Goal: Information Seeking & Learning: Compare options

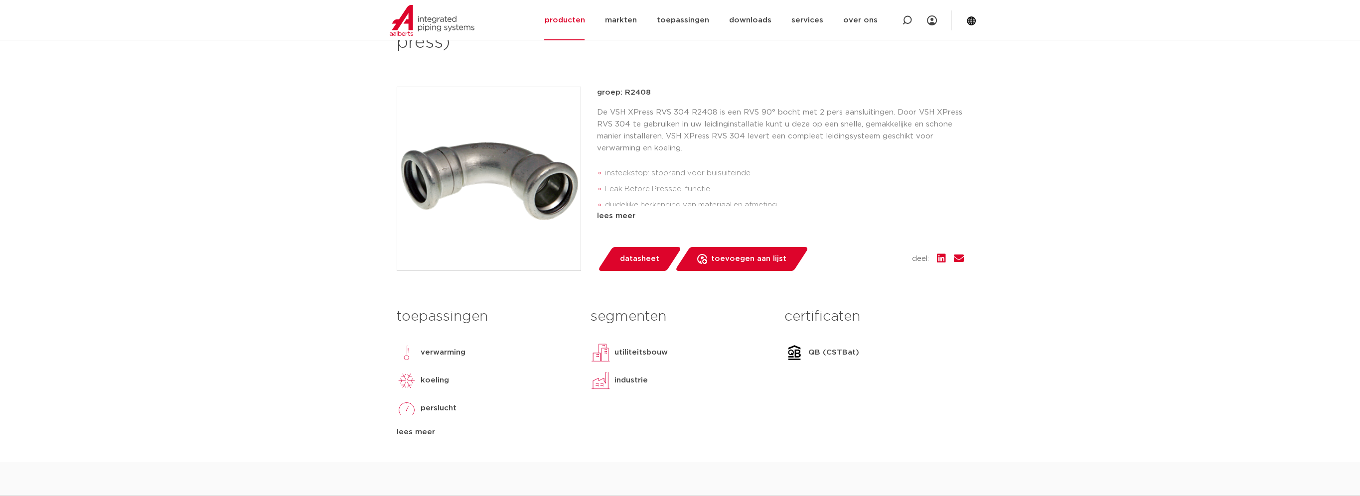
scroll to position [199, 0]
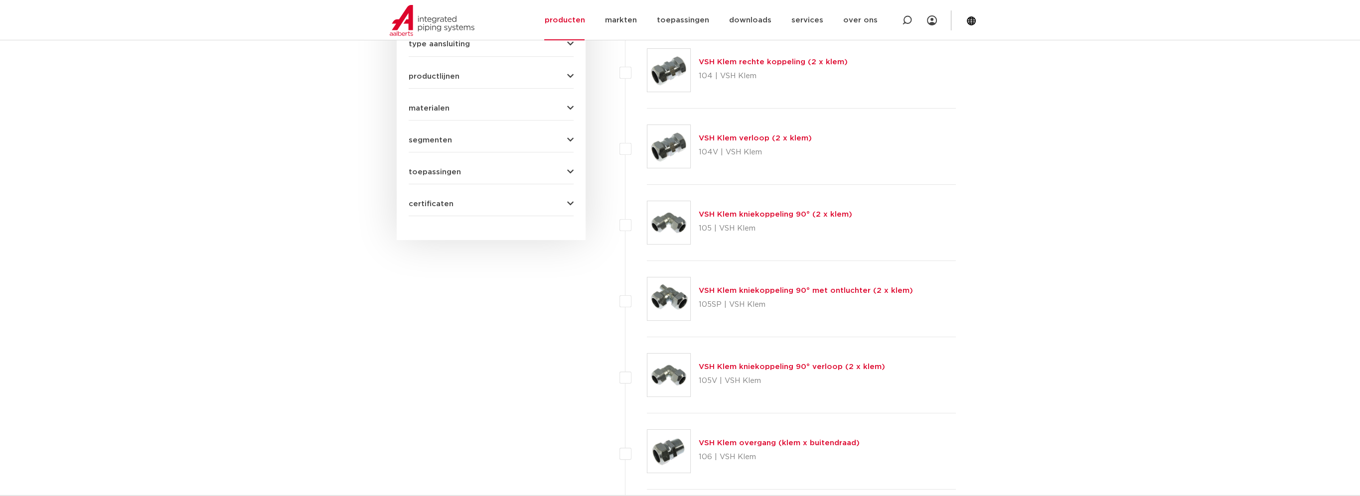
scroll to position [399, 0]
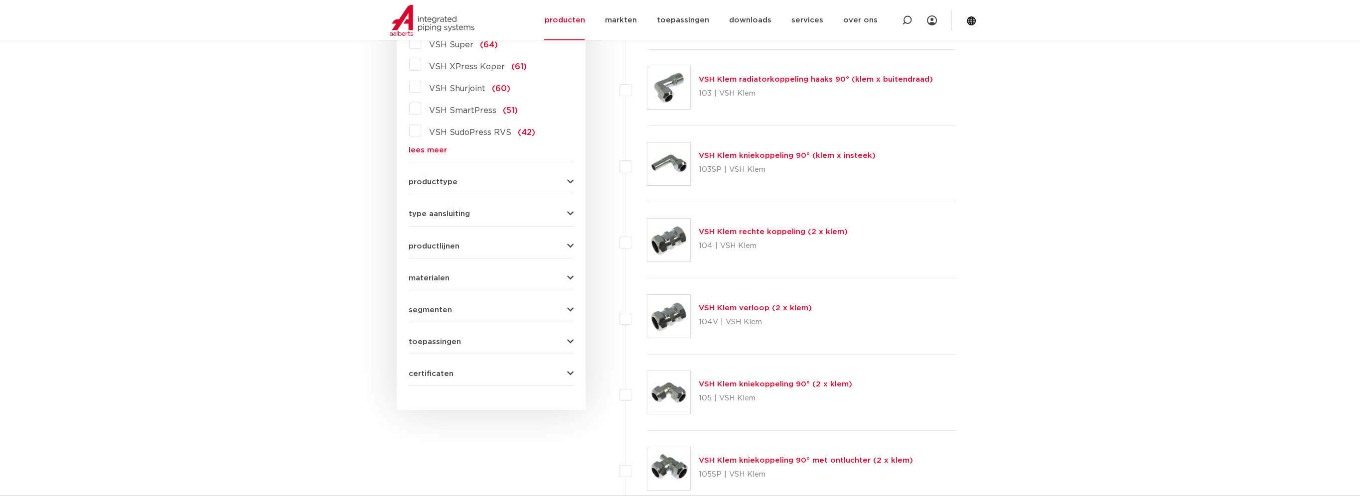
scroll to position [149, 0]
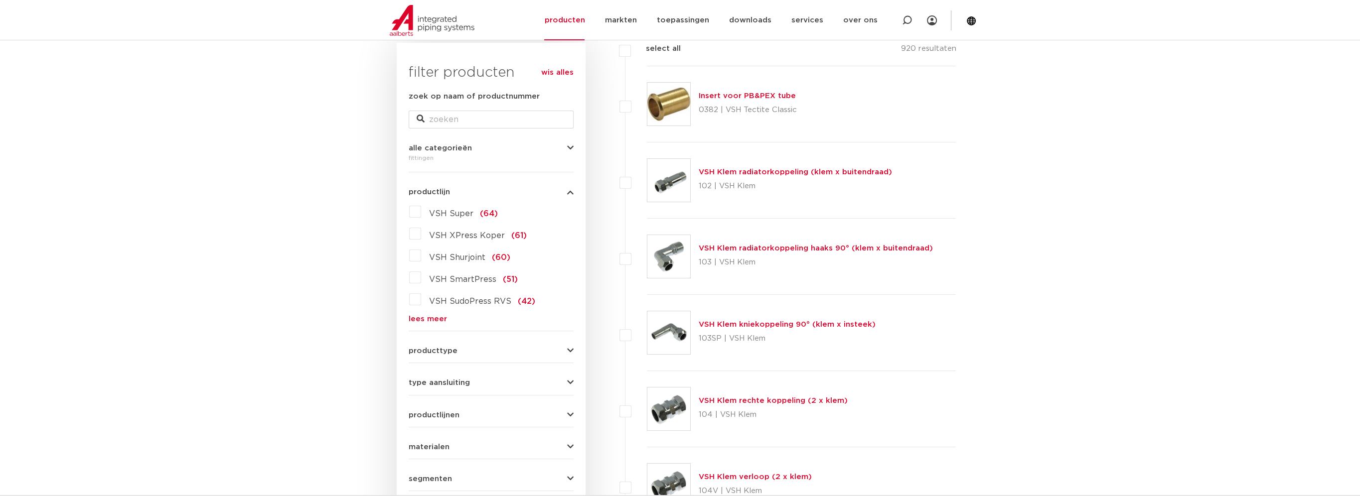
click at [430, 319] on link "lees meer" at bounding box center [491, 318] width 165 height 7
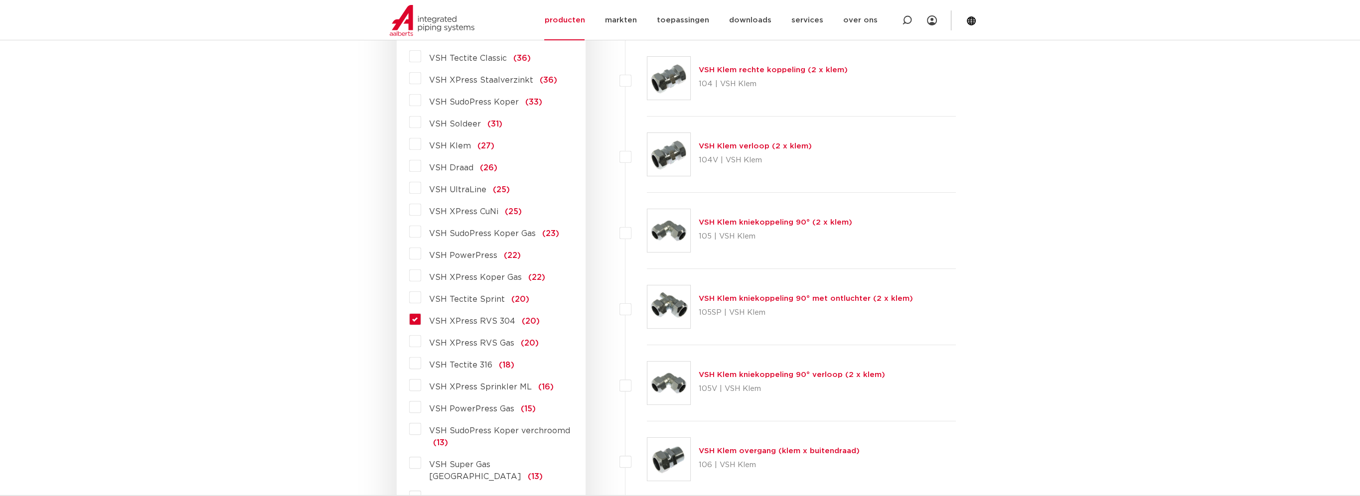
scroll to position [498, 0]
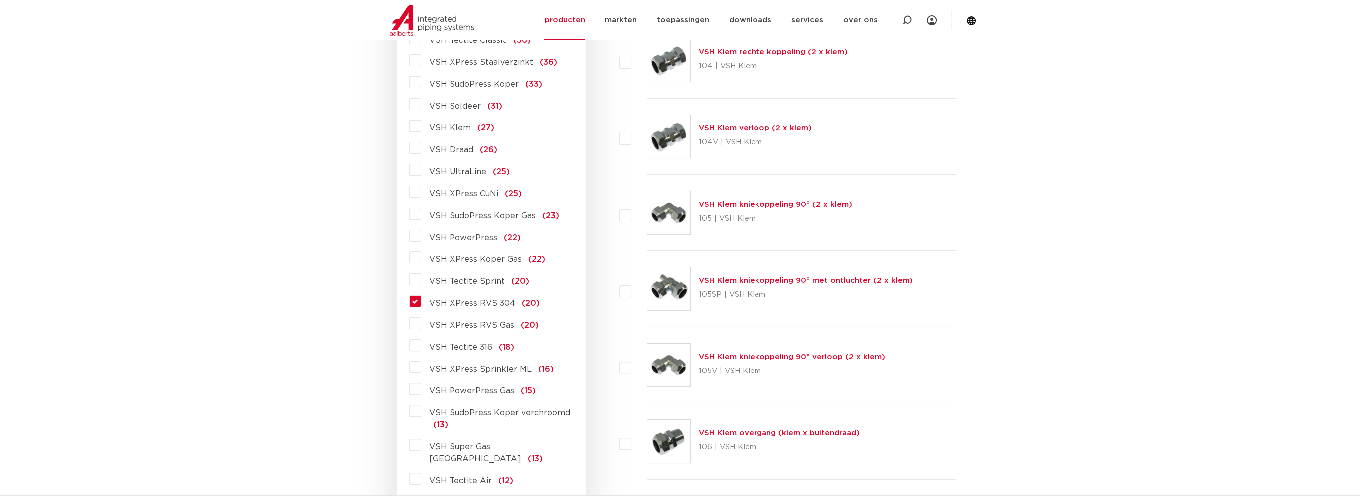
click at [421, 299] on label "VSH XPress RVS 304 (20)" at bounding box center [480, 302] width 119 height 16
click at [0, 0] on input "VSH XPress RVS 304 (20)" at bounding box center [0, 0] width 0 height 0
click at [421, 302] on label "VSH XPress RVS 304 (20)" at bounding box center [480, 302] width 119 height 16
click at [0, 0] on input "VSH XPress RVS 304 (20)" at bounding box center [0, 0] width 0 height 0
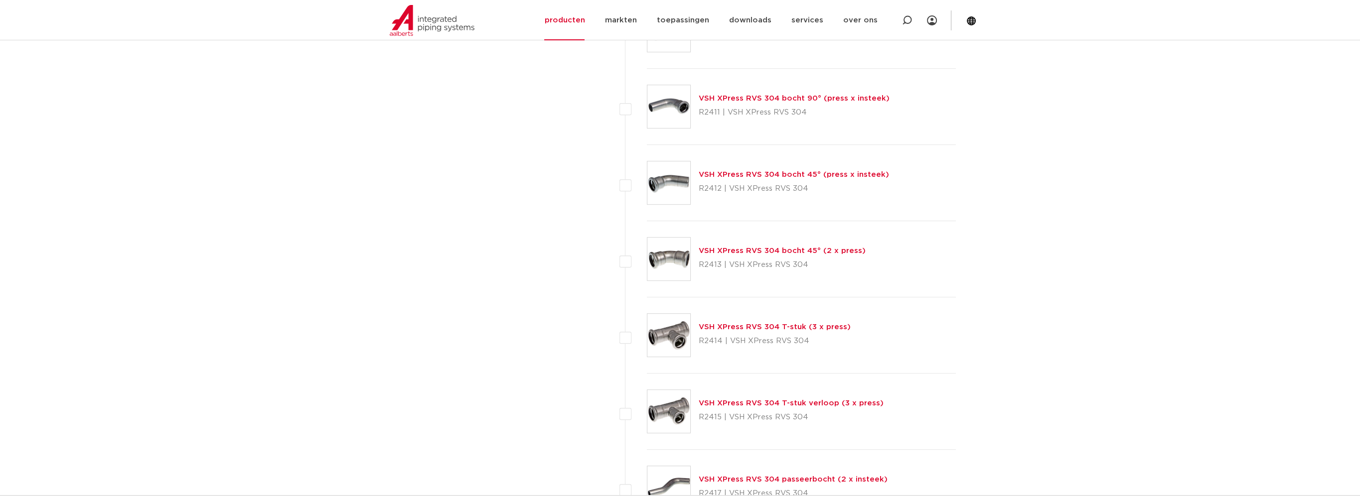
scroll to position [847, 0]
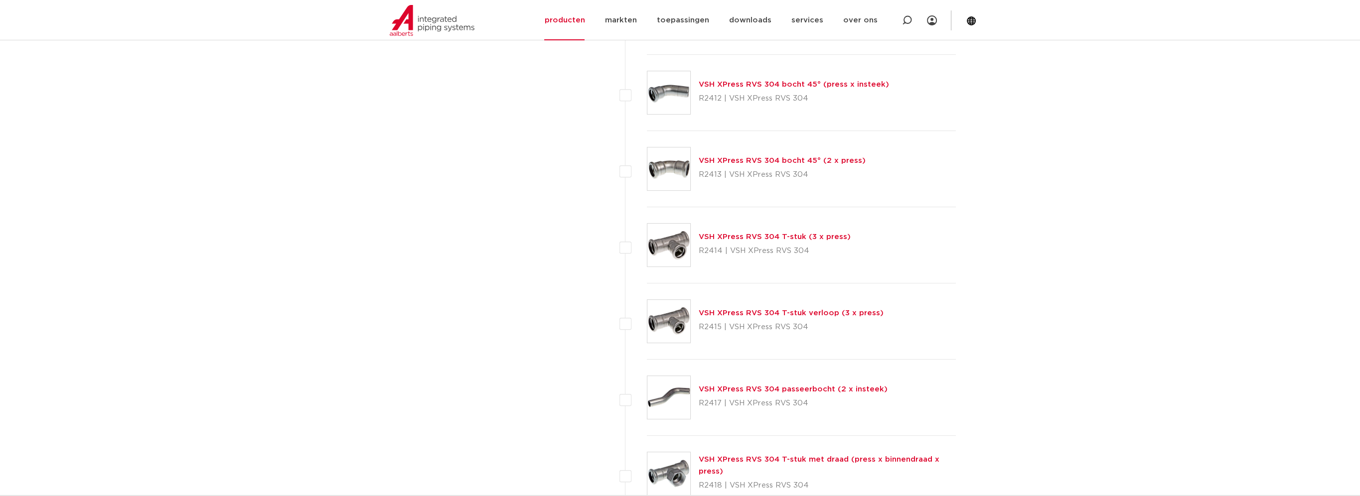
click at [823, 309] on link "VSH XPress RVS 304 T-stuk verloop (3 x press)" at bounding box center [791, 312] width 185 height 7
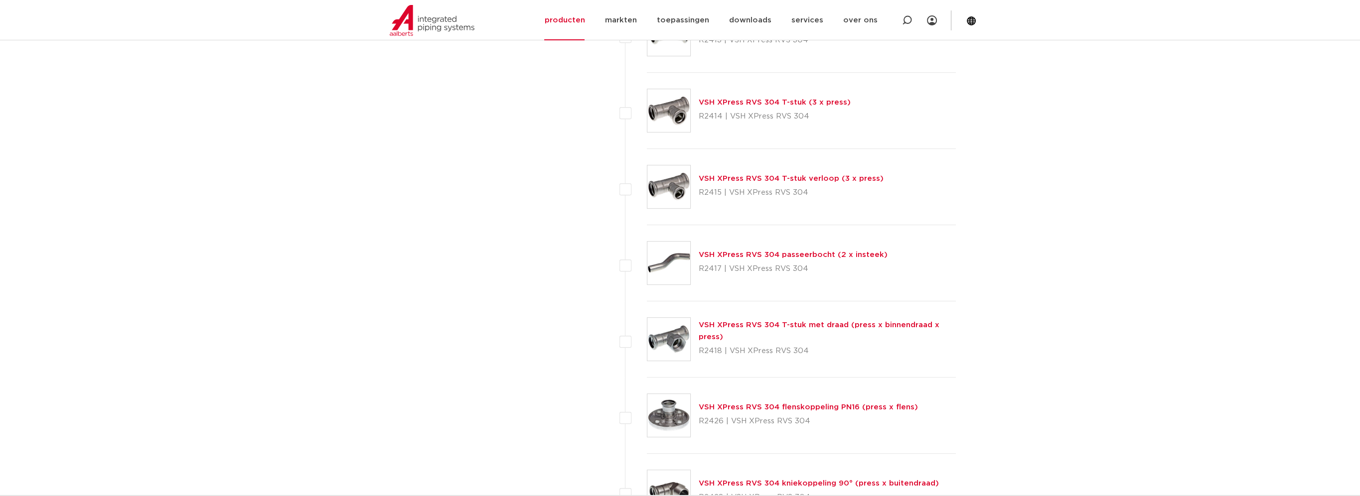
scroll to position [997, 0]
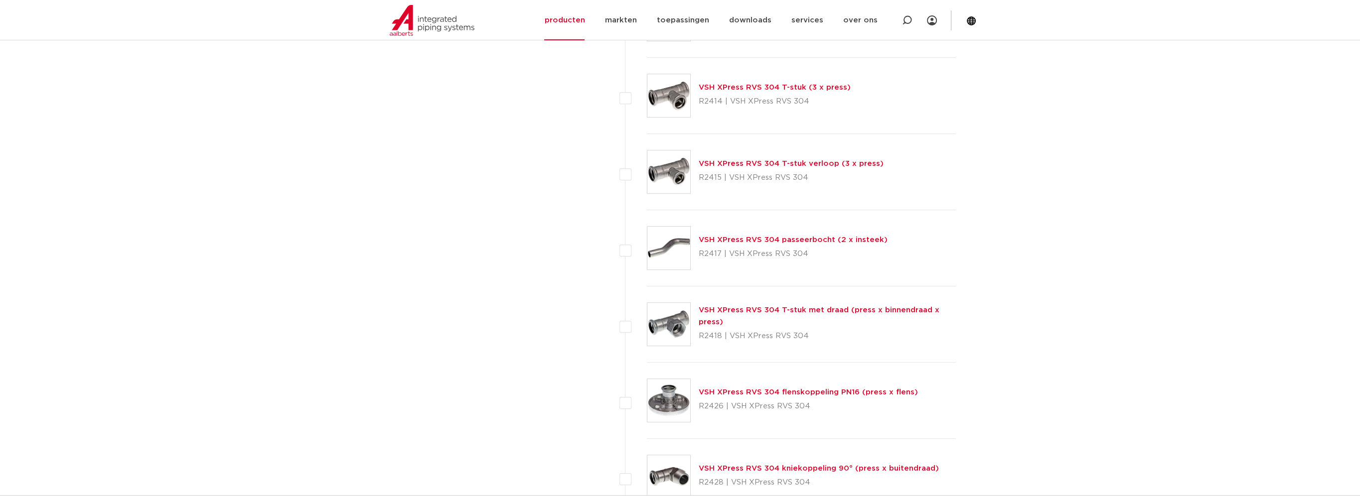
click at [803, 307] on link "VSH XPress RVS 304 T-stuk met draad (press x binnendraad x press)" at bounding box center [819, 315] width 241 height 19
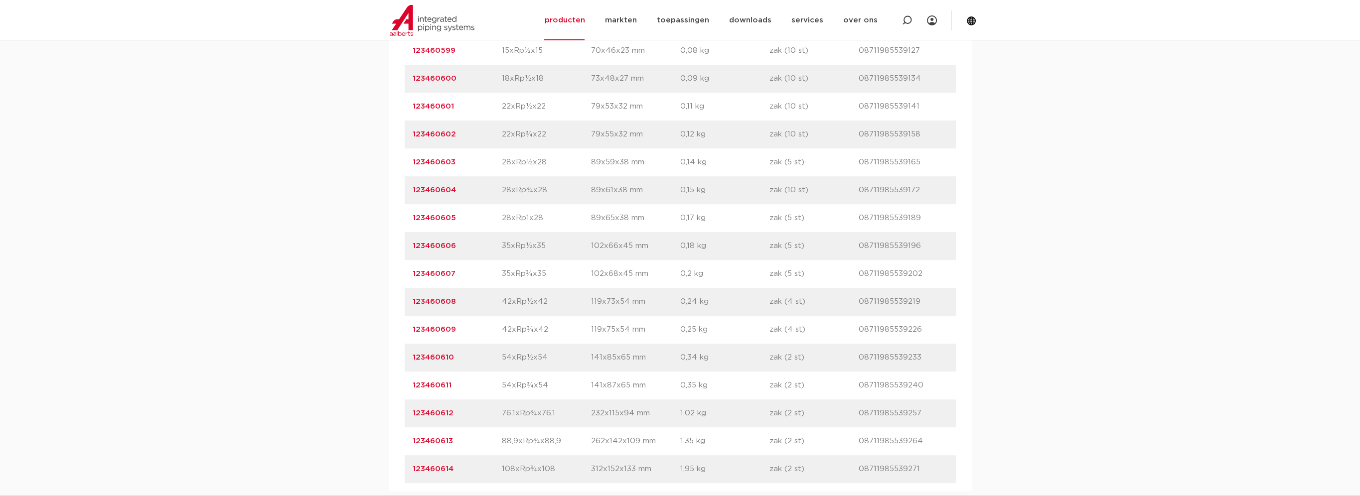
scroll to position [747, 0]
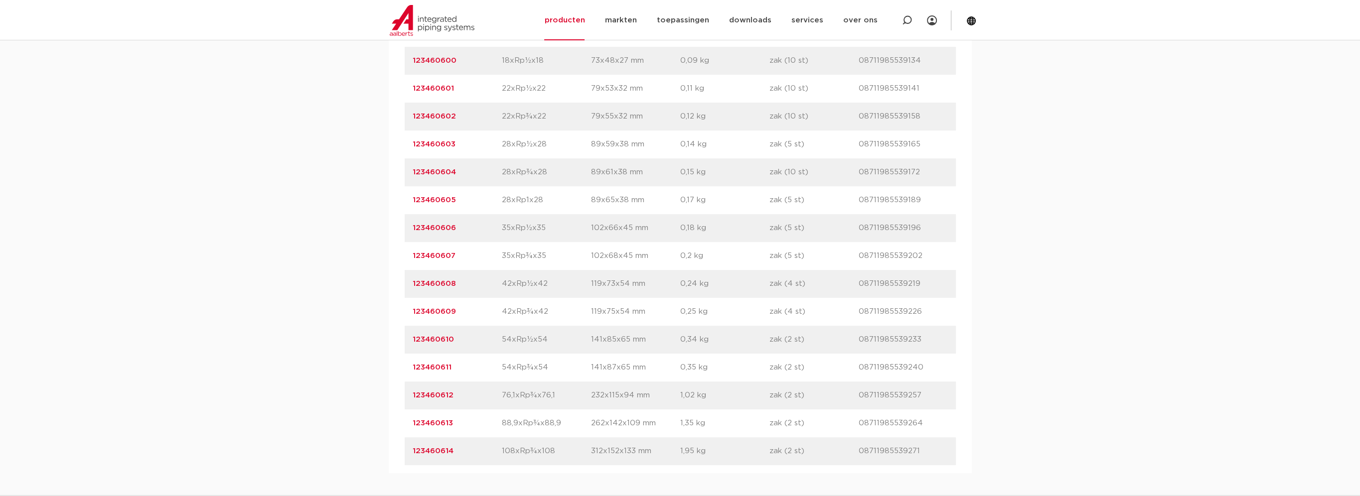
drag, startPoint x: 464, startPoint y: 401, endPoint x: 411, endPoint y: 401, distance: 53.3
click at [411, 401] on div "artikelnummer 123460612 afmeting 76,1xRp¾x76,1 afmetingen 232x115x94 mm gewicht…" at bounding box center [680, 396] width 551 height 28
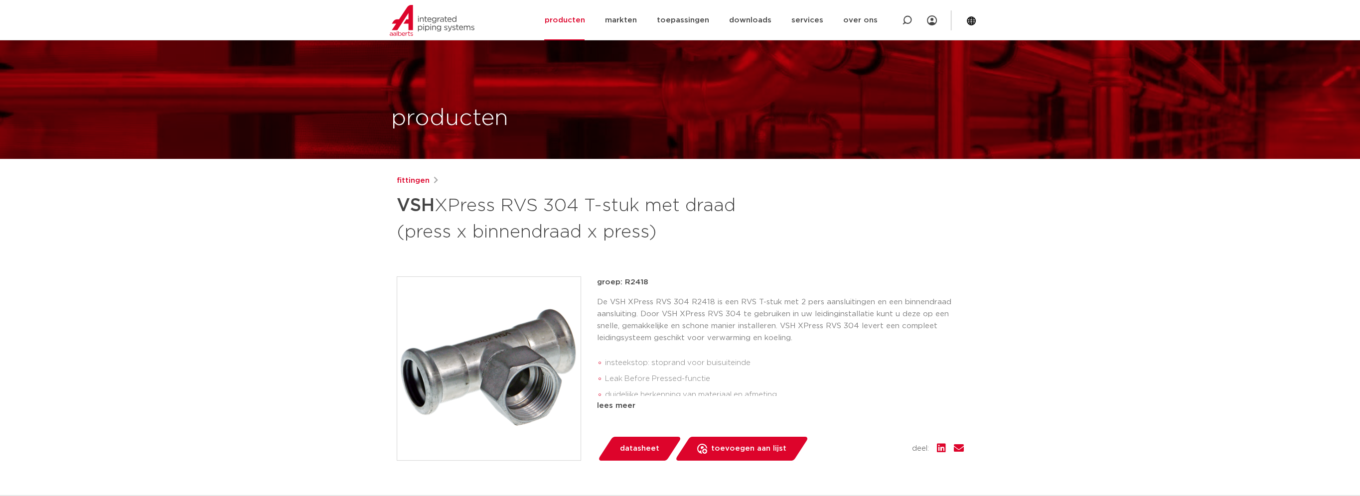
scroll to position [0, 0]
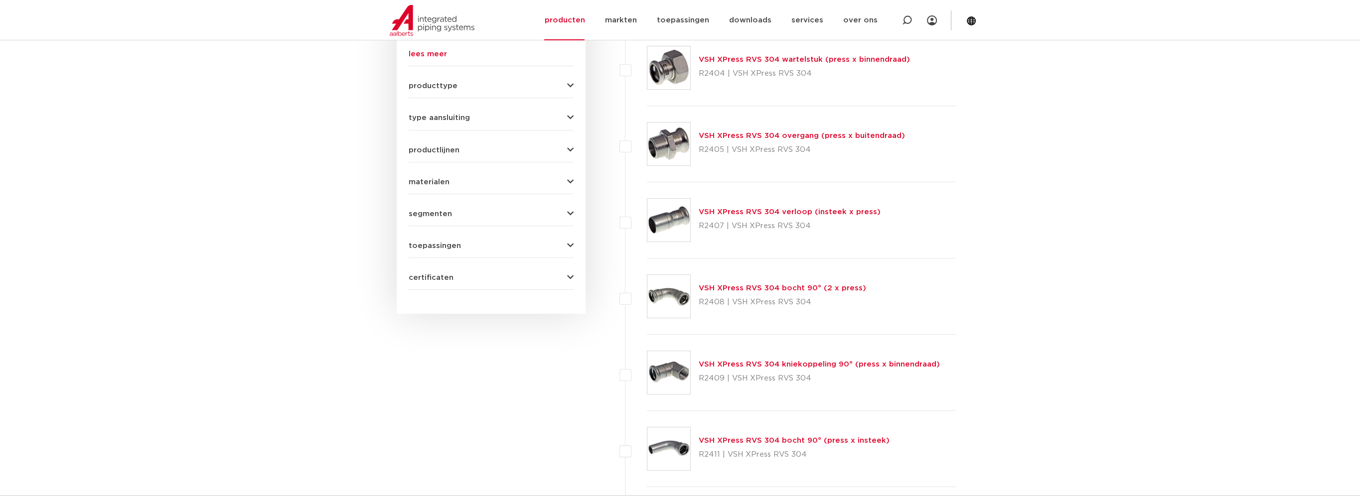
scroll to position [399, 0]
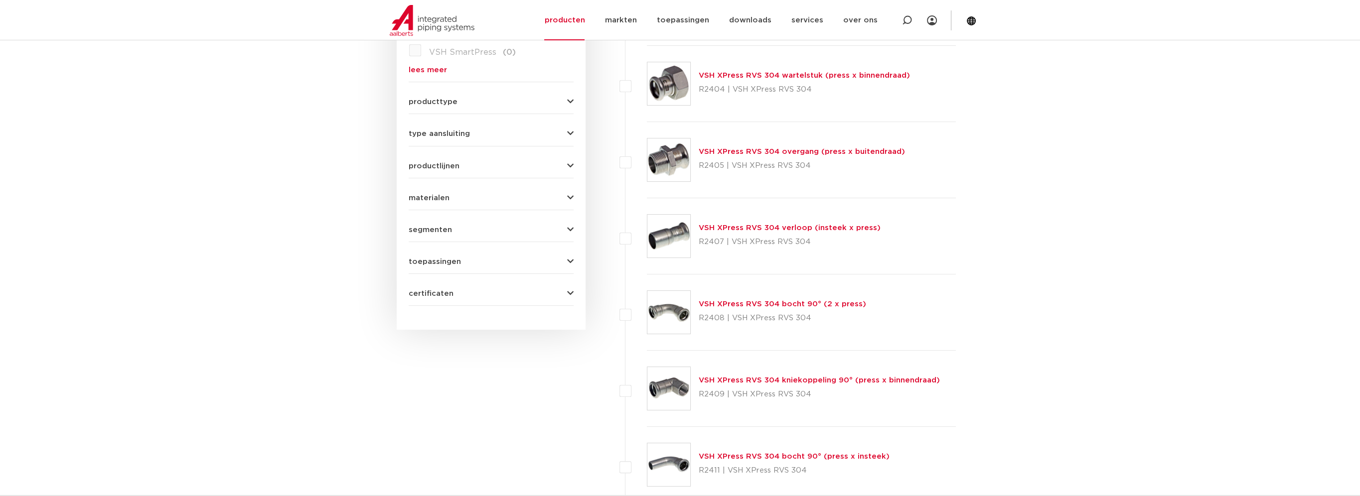
click at [765, 227] on link "VSH XPress RVS 304 verloop (insteek x press)" at bounding box center [790, 227] width 182 height 7
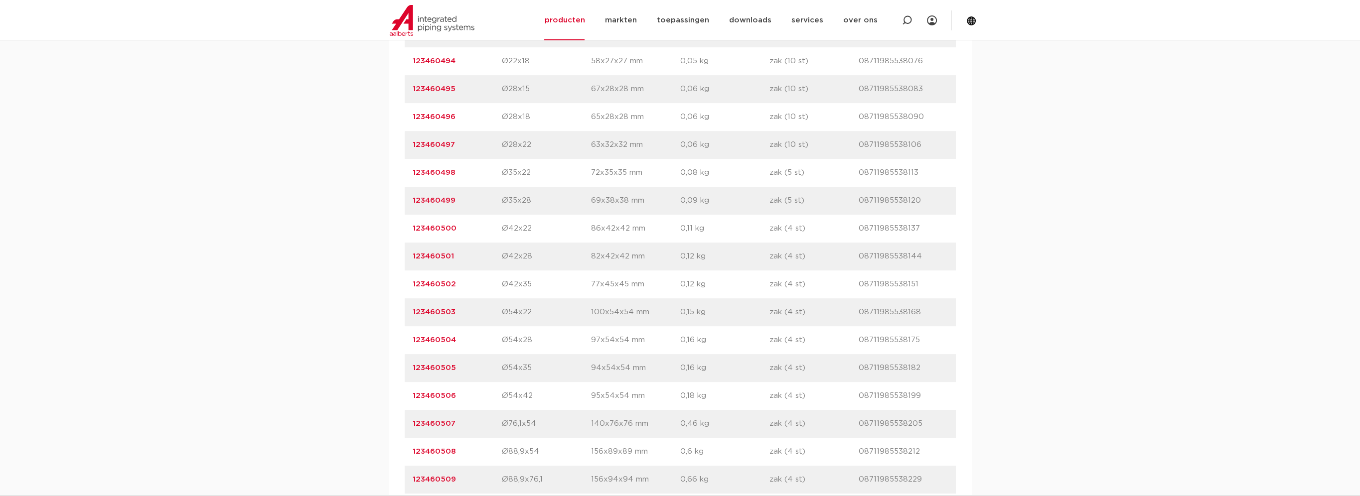
scroll to position [897, 0]
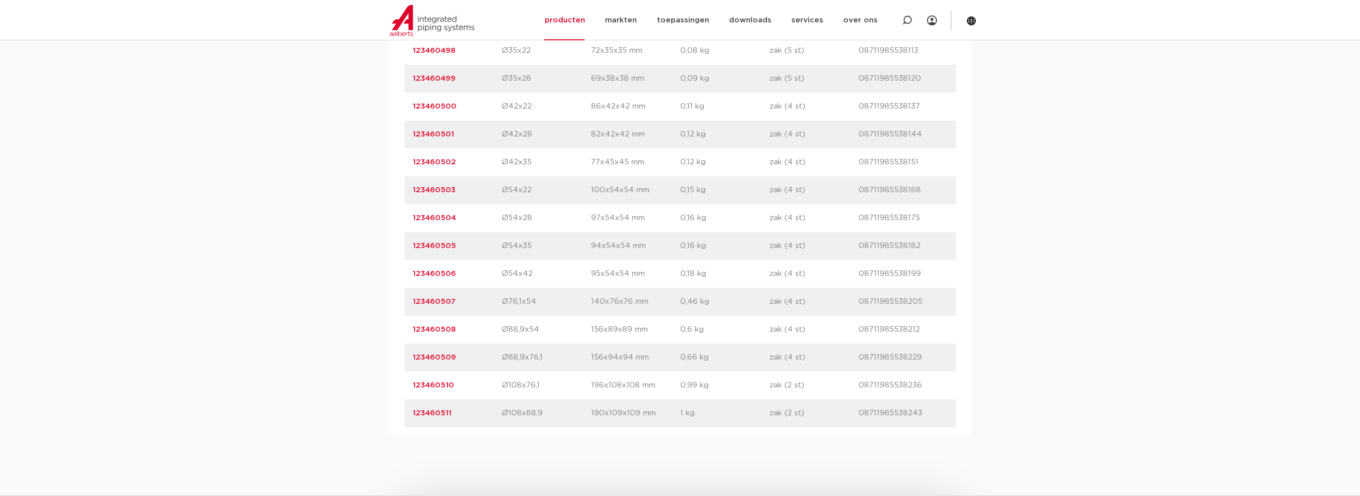
drag, startPoint x: 536, startPoint y: 273, endPoint x: 498, endPoint y: 273, distance: 37.4
click at [498, 273] on div "artikelnummer 123460506 afmeting Ø54x42 [GEOGRAPHIC_DATA] 95x54x54 mm gewicht 0…" at bounding box center [680, 274] width 551 height 28
drag, startPoint x: 542, startPoint y: 304, endPoint x: 499, endPoint y: 276, distance: 51.8
click at [499, 276] on div "artikelnummer afmeting [GEOGRAPHIC_DATA] gewicht verpakking gtin artikelnummer …" at bounding box center [680, 135] width 551 height 586
drag, startPoint x: 407, startPoint y: 271, endPoint x: 962, endPoint y: 300, distance: 556.4
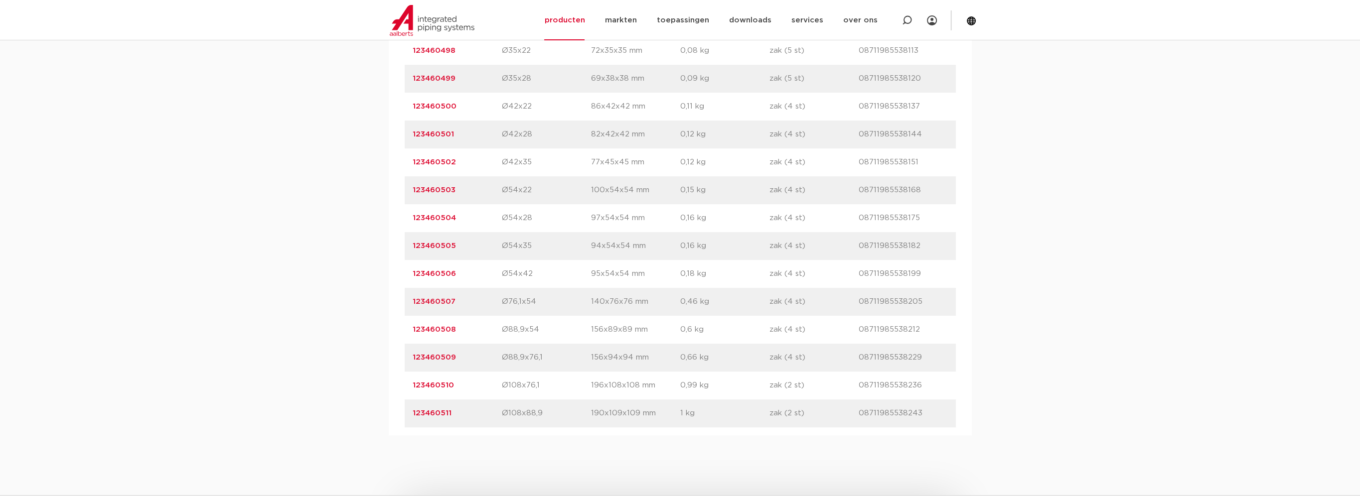
click at [962, 300] on div "artikelnummer afmeting [GEOGRAPHIC_DATA] gewicht verpakking gtin artikelnummer …" at bounding box center [680, 135] width 583 height 602
click at [299, 243] on div "assortiment [GEOGRAPHIC_DATA] specificaties downloads ETIM sustainability assor…" at bounding box center [680, 96] width 1360 height 679
